Goal: Task Accomplishment & Management: Complete application form

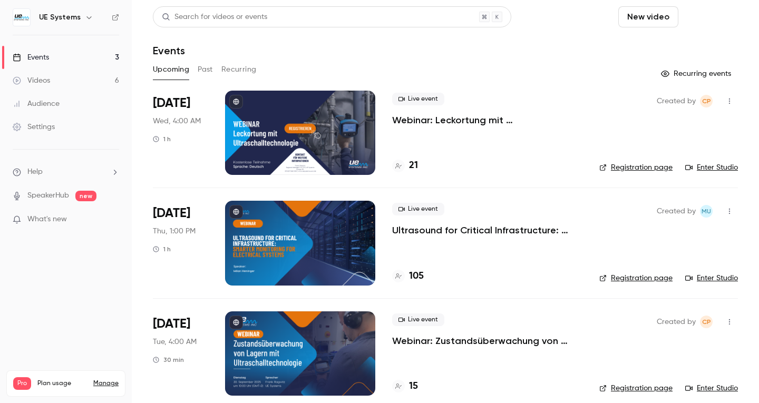
click at [702, 17] on button "Schedule" at bounding box center [710, 16] width 55 height 21
click at [666, 46] on div "One time event" at bounding box center [681, 46] width 80 height 11
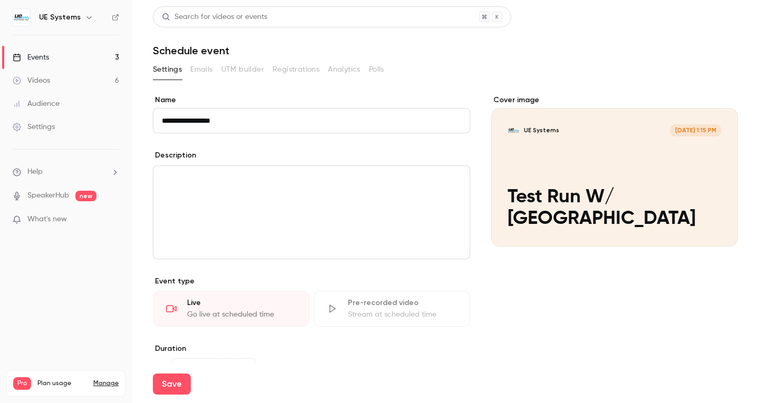
type input "**********"
click at [386, 197] on div "editor" at bounding box center [311, 212] width 316 height 93
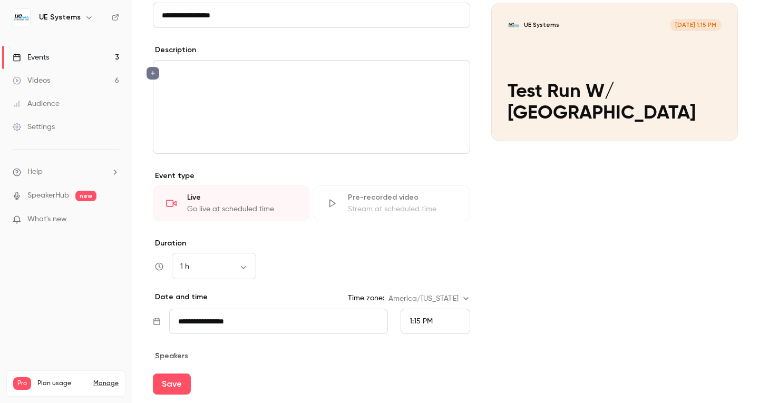
scroll to position [158, 0]
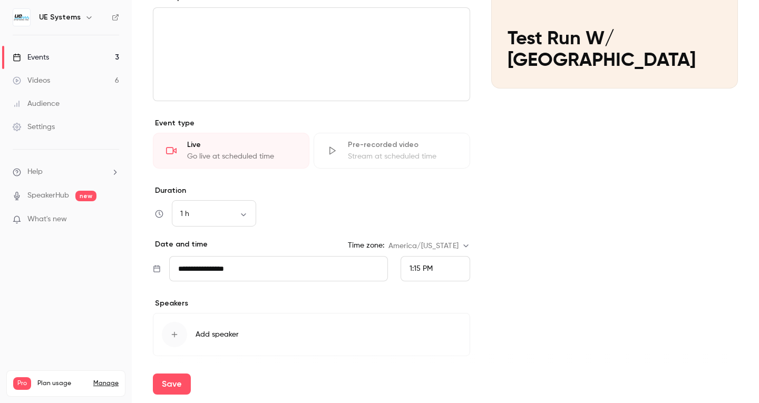
click at [429, 275] on div "1:15 PM" at bounding box center [436, 268] width 70 height 25
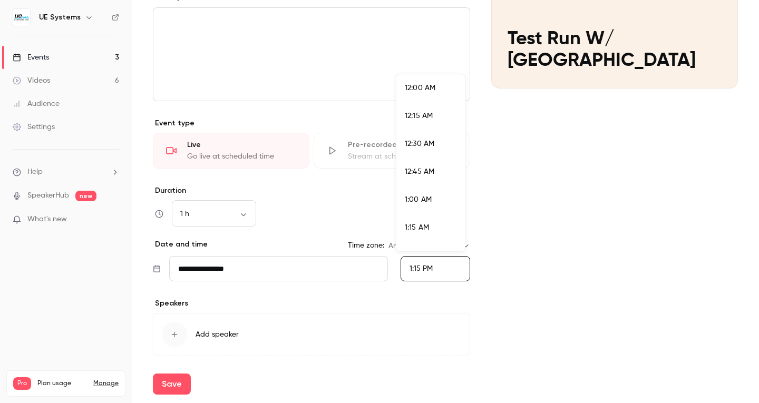
scroll to position [1406, 0]
click at [438, 236] on li "2:00 PM" at bounding box center [430, 247] width 69 height 28
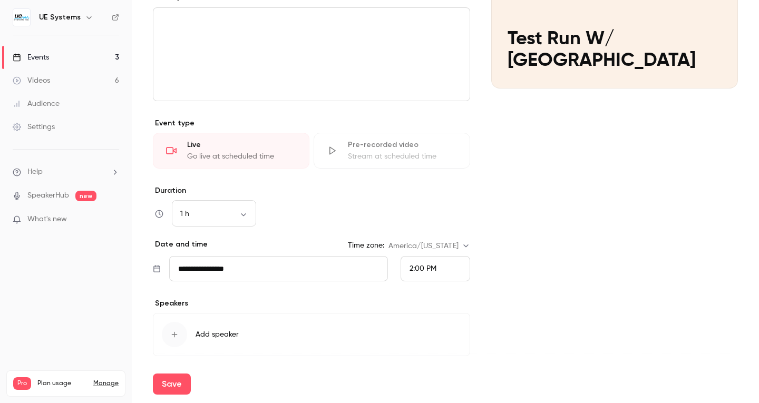
click at [579, 277] on div "Cover image UE Systems [DATE] 2:00 PM Test Run W/ [GEOGRAPHIC_DATA]" at bounding box center [614, 161] width 247 height 449
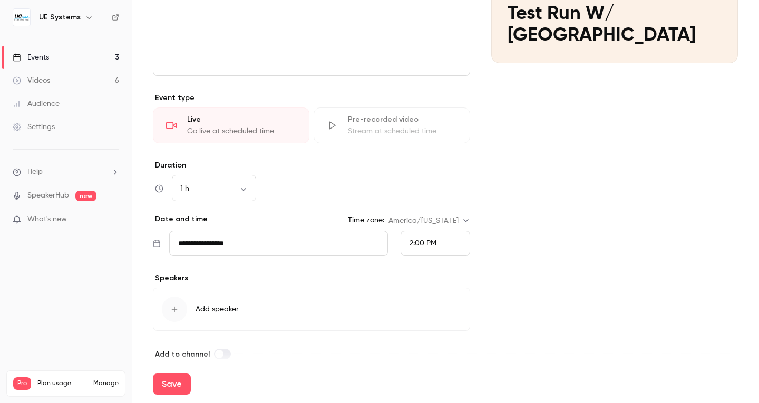
scroll to position [196, 0]
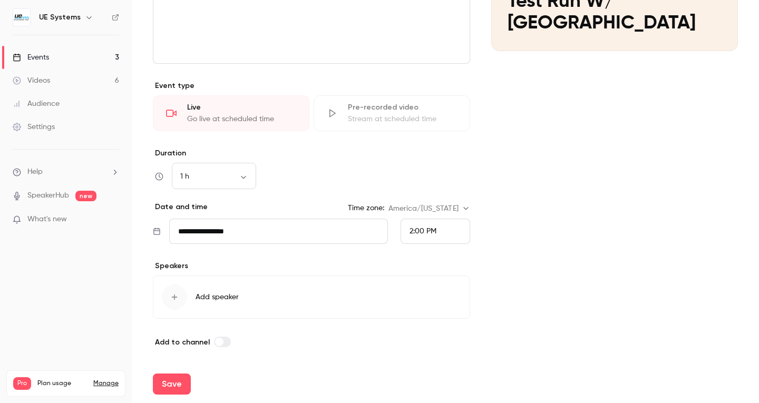
click at [261, 287] on button "Add speaker" at bounding box center [311, 297] width 317 height 43
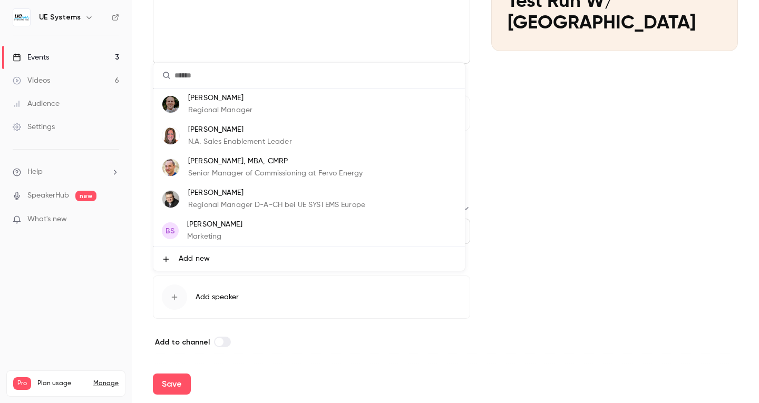
click at [228, 162] on p "[PERSON_NAME], MBA, CMRP" at bounding box center [275, 161] width 174 height 11
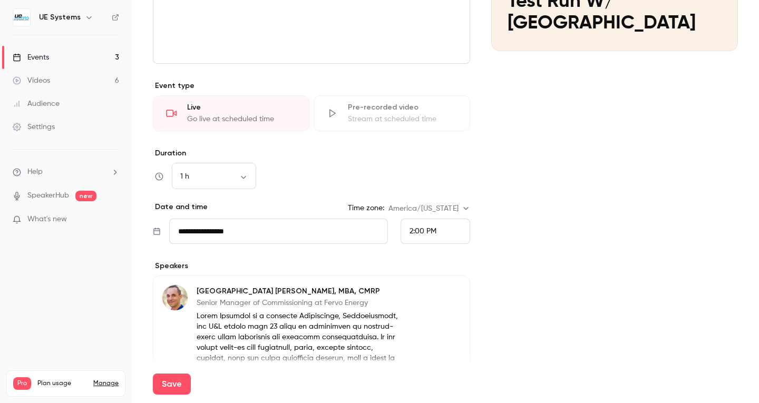
click at [539, 301] on div "Cover image UE Systems [DATE] 2:00 PM Test Run W/ [GEOGRAPHIC_DATA]" at bounding box center [614, 290] width 247 height 782
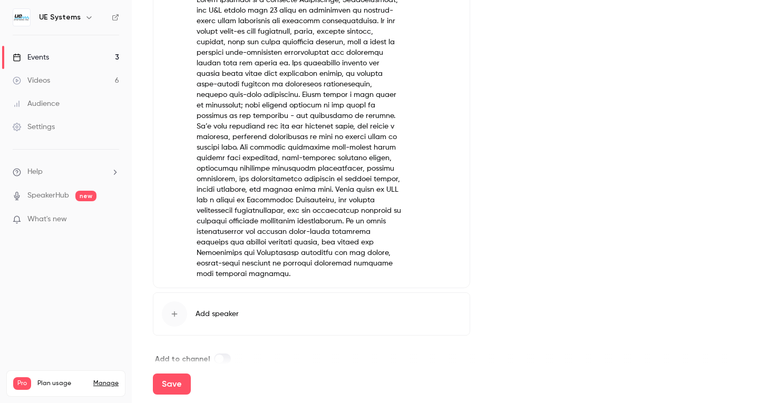
scroll to position [529, 0]
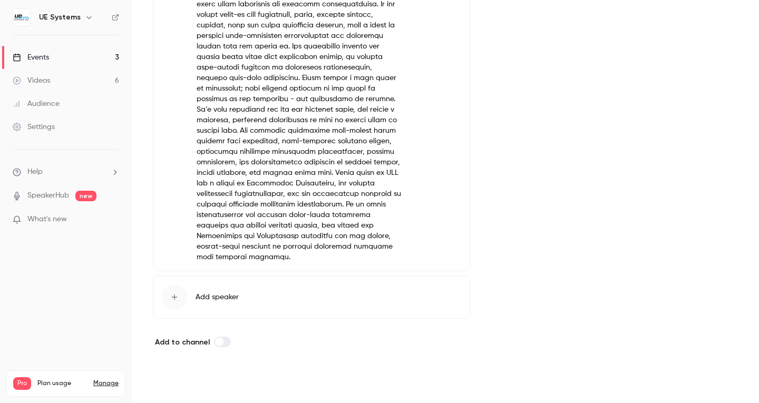
click at [166, 381] on button "Save" at bounding box center [172, 384] width 38 height 21
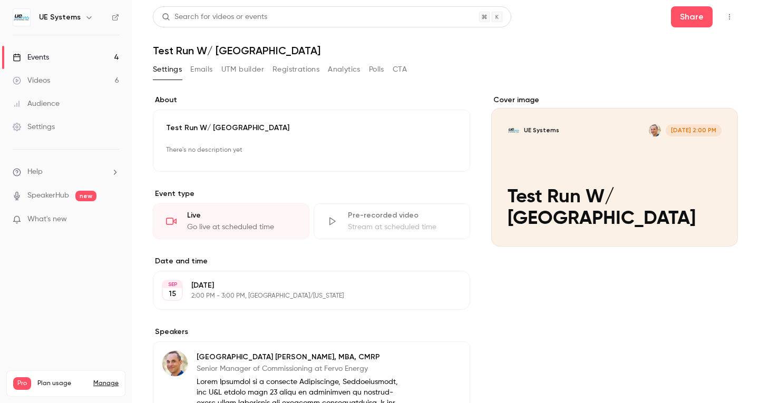
click at [198, 69] on button "Emails" at bounding box center [201, 69] width 22 height 17
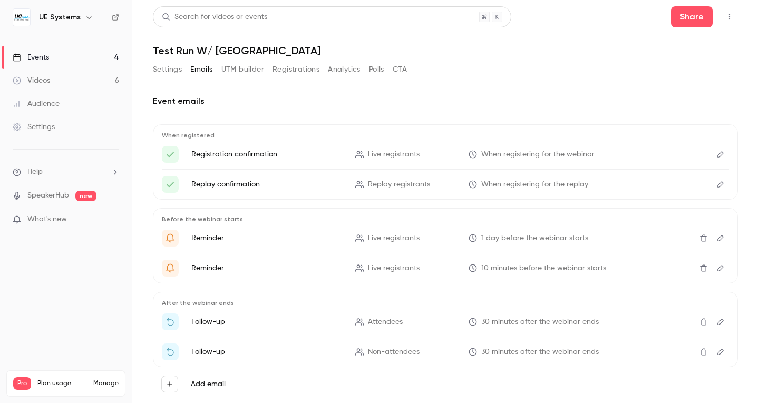
click at [254, 66] on button "UTM builder" at bounding box center [242, 69] width 43 height 17
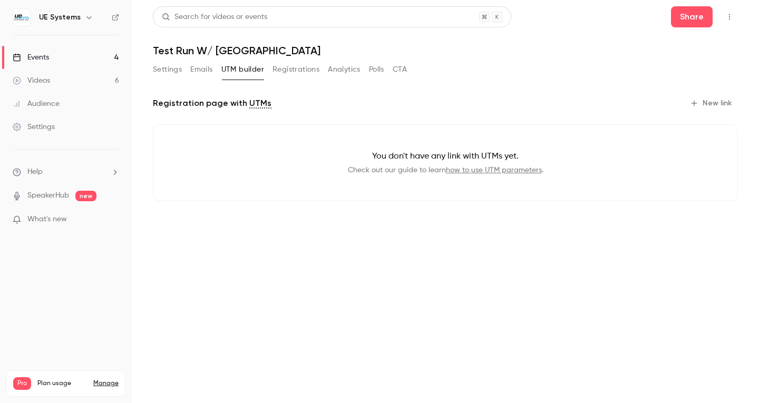
click at [314, 74] on button "Registrations" at bounding box center [295, 69] width 47 height 17
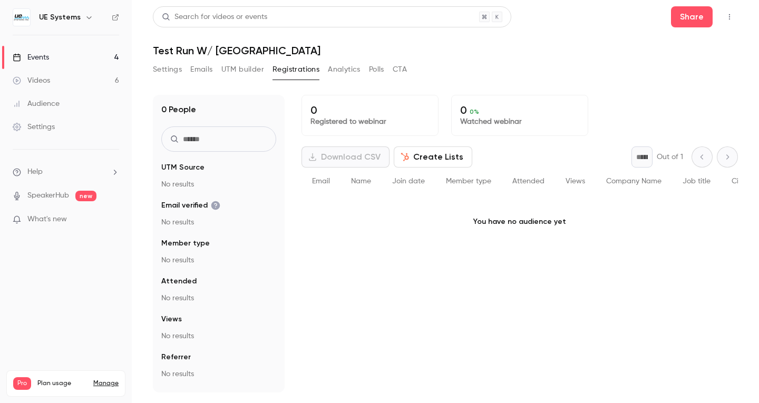
click at [338, 69] on button "Analytics" at bounding box center [344, 69] width 33 height 17
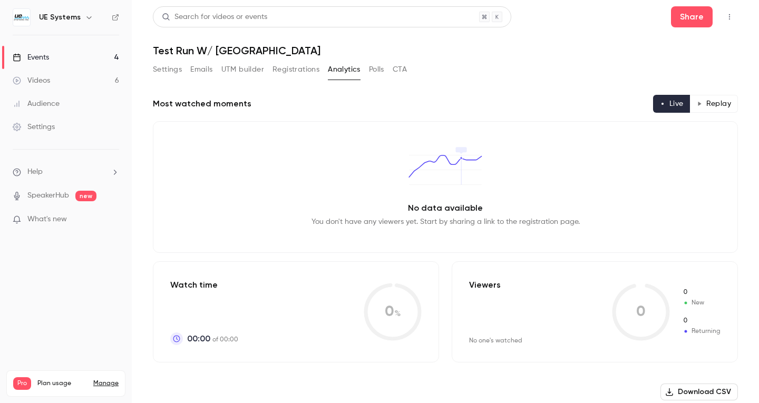
click at [414, 73] on div "Settings Emails UTM builder Registrations Analytics Polls CTA" at bounding box center [445, 71] width 585 height 21
click at [406, 69] on button "CTA" at bounding box center [400, 69] width 14 height 17
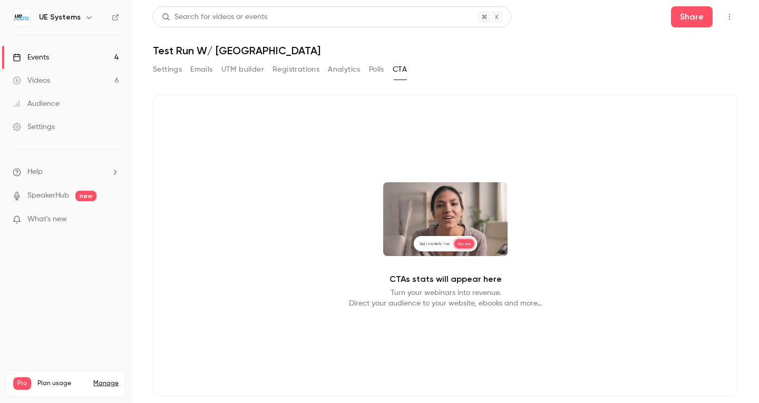
click at [180, 65] on button "Settings" at bounding box center [167, 69] width 29 height 17
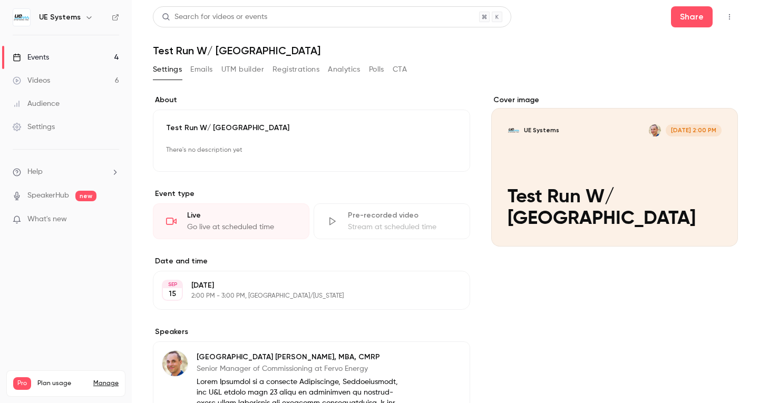
click at [62, 194] on link "SpeakerHub" at bounding box center [48, 195] width 42 height 11
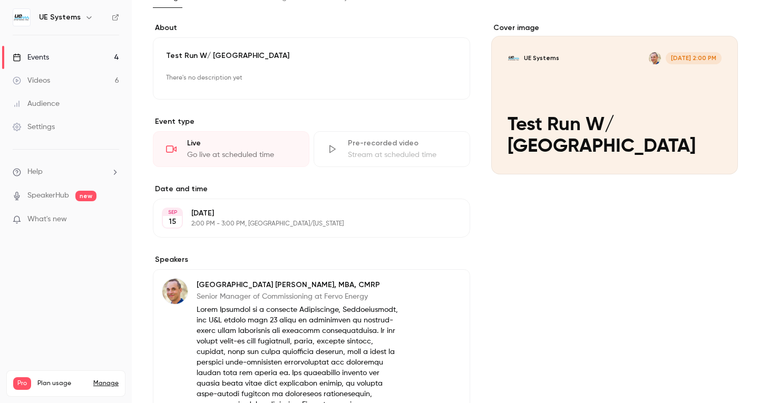
scroll to position [53, 0]
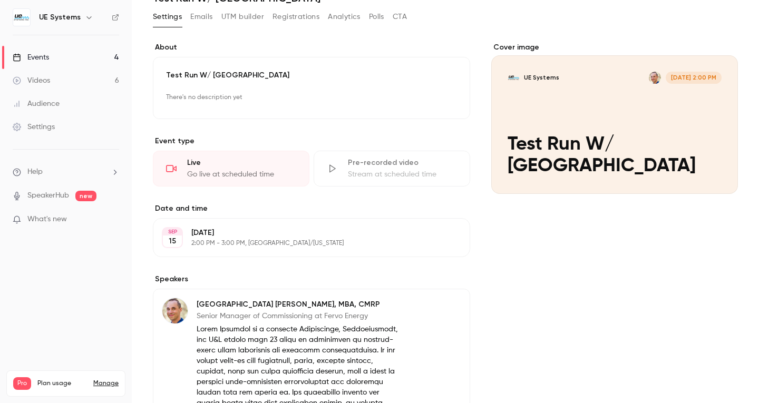
click at [197, 306] on p "[PERSON_NAME], MBA, CMRP" at bounding box center [299, 304] width 205 height 11
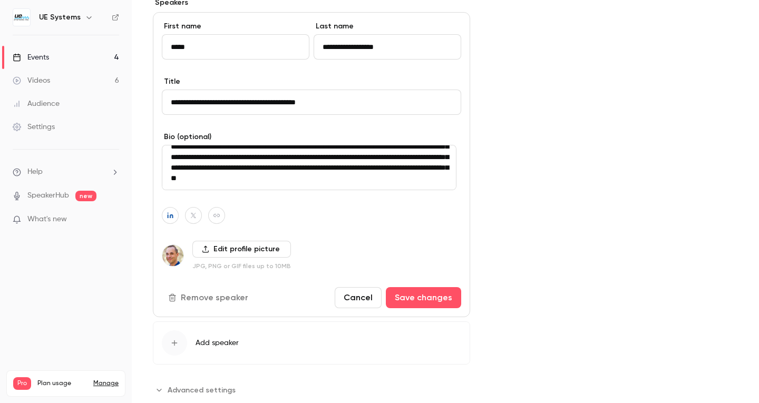
scroll to position [356, 0]
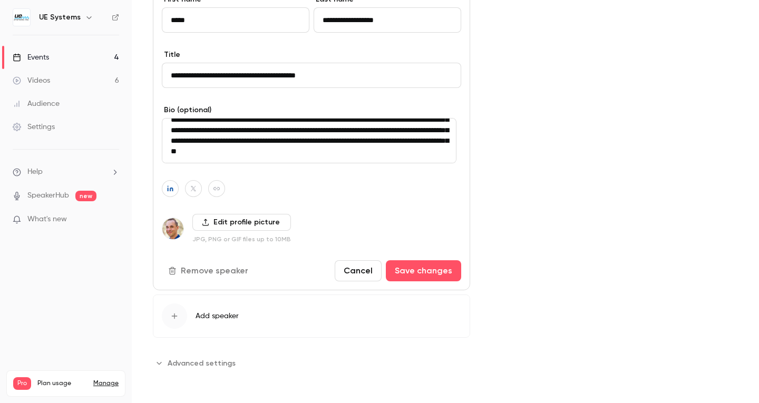
click at [593, 169] on div "Cover image UE Systems [DATE] 2:00 PM Test Run W/ [GEOGRAPHIC_DATA]" at bounding box center [614, 55] width 247 height 633
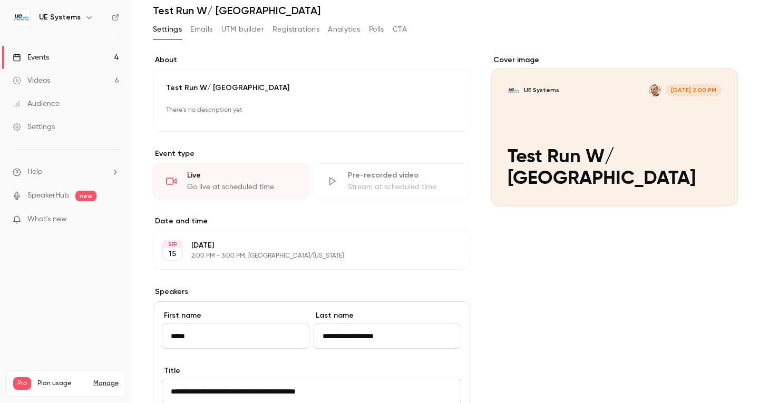
scroll to position [0, 0]
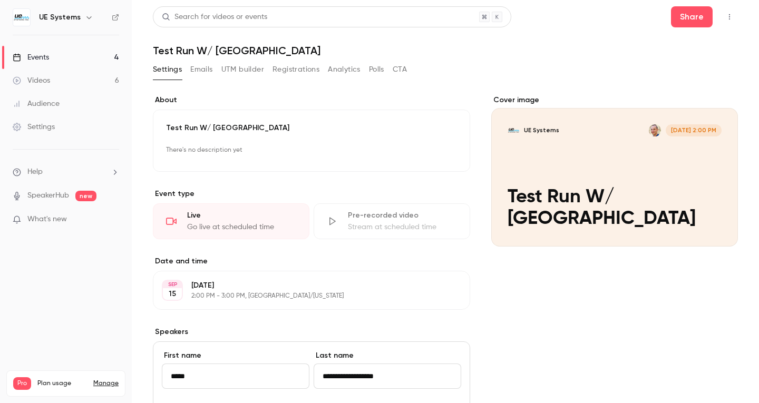
click at [248, 216] on div "Live" at bounding box center [241, 215] width 109 height 11
click at [51, 17] on h6 "UE Systems" at bounding box center [60, 17] width 42 height 11
click at [7, 8] on nav "UE Systems Events 4 Videos 6 Audience Settings Help SpeakerHub new What's new P…" at bounding box center [66, 201] width 132 height 403
click at [18, 16] on img at bounding box center [21, 17] width 17 height 17
click at [34, 194] on link "SpeakerHub" at bounding box center [48, 195] width 42 height 11
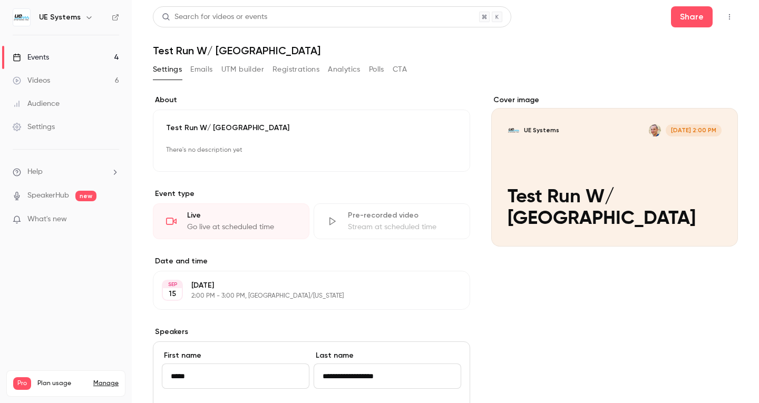
click at [53, 59] on link "Events 4" at bounding box center [66, 57] width 132 height 23
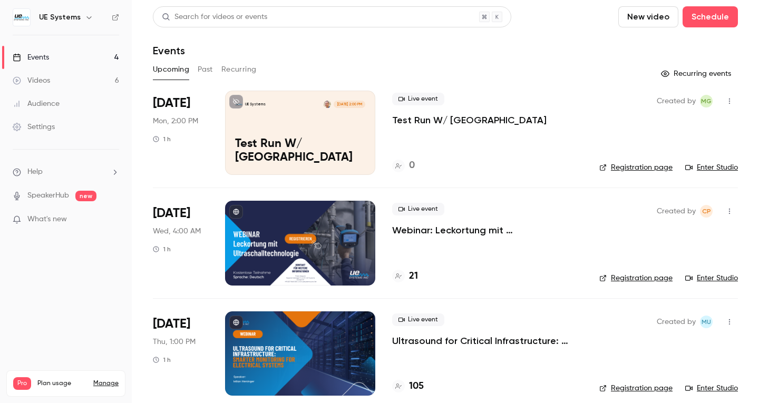
click at [724, 97] on button "button" at bounding box center [729, 101] width 17 height 17
click at [289, 131] on div at bounding box center [379, 201] width 759 height 403
click at [698, 170] on link "Enter Studio" at bounding box center [711, 167] width 53 height 11
